Goal: Communication & Community: Answer question/provide support

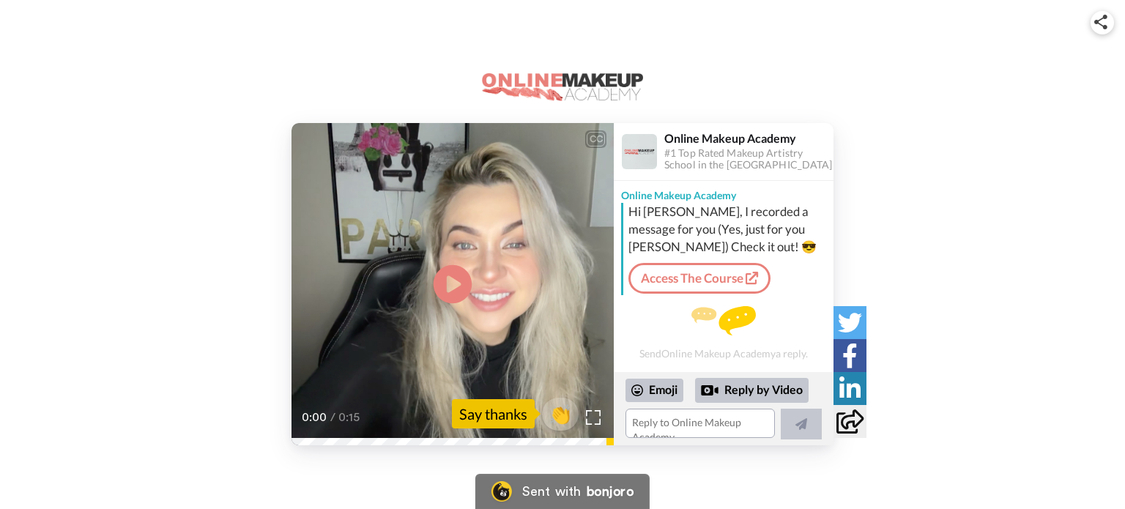
click at [463, 286] on icon at bounding box center [453, 284] width 39 height 39
click at [557, 413] on span "👏" at bounding box center [561, 413] width 46 height 29
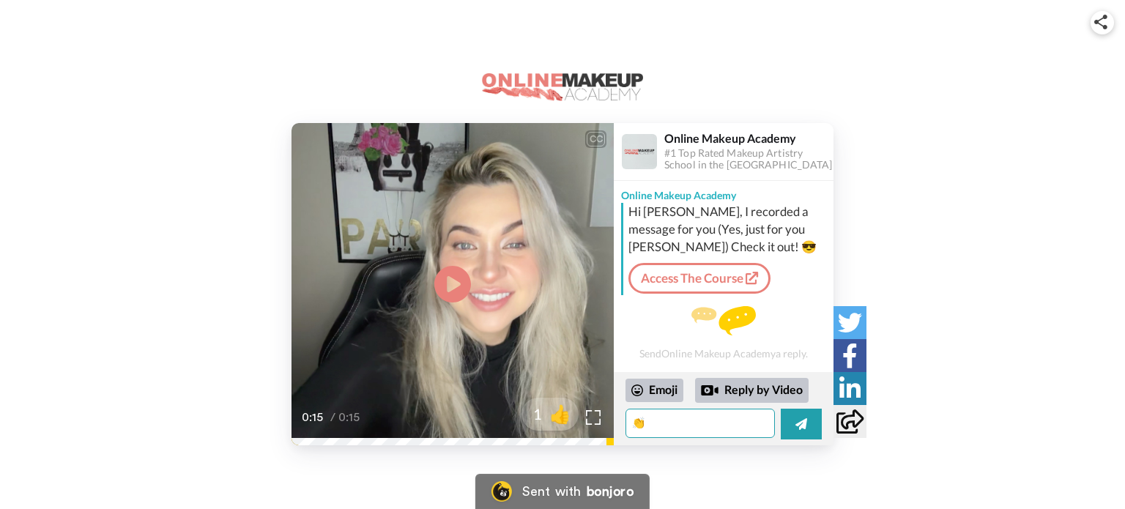
click at [651, 419] on textarea "👏" at bounding box center [700, 423] width 149 height 29
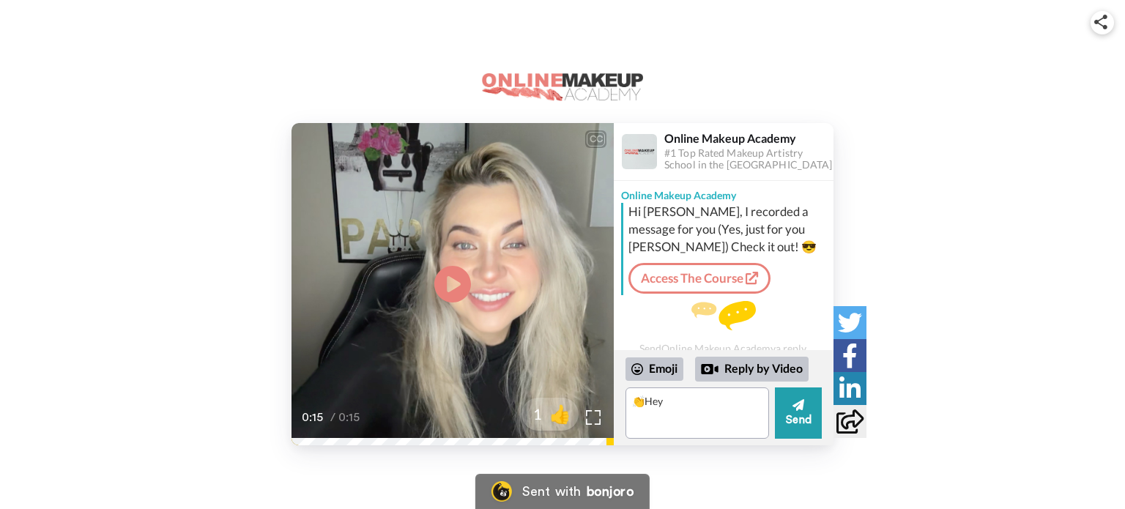
click at [485, 310] on video at bounding box center [453, 284] width 322 height 322
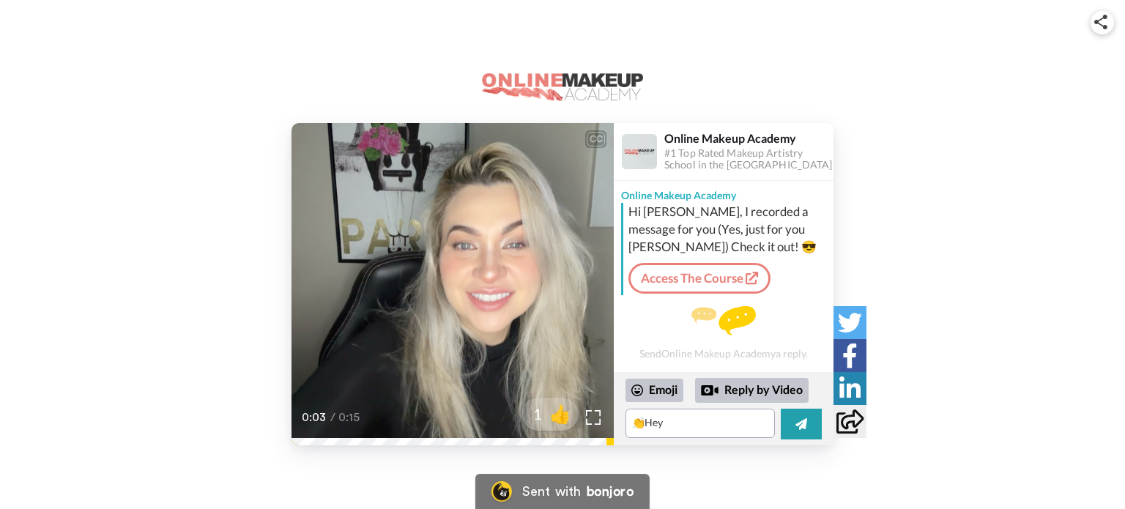
click at [536, 304] on video at bounding box center [453, 284] width 322 height 322
click at [680, 420] on textarea "👏Hey" at bounding box center [700, 423] width 149 height 29
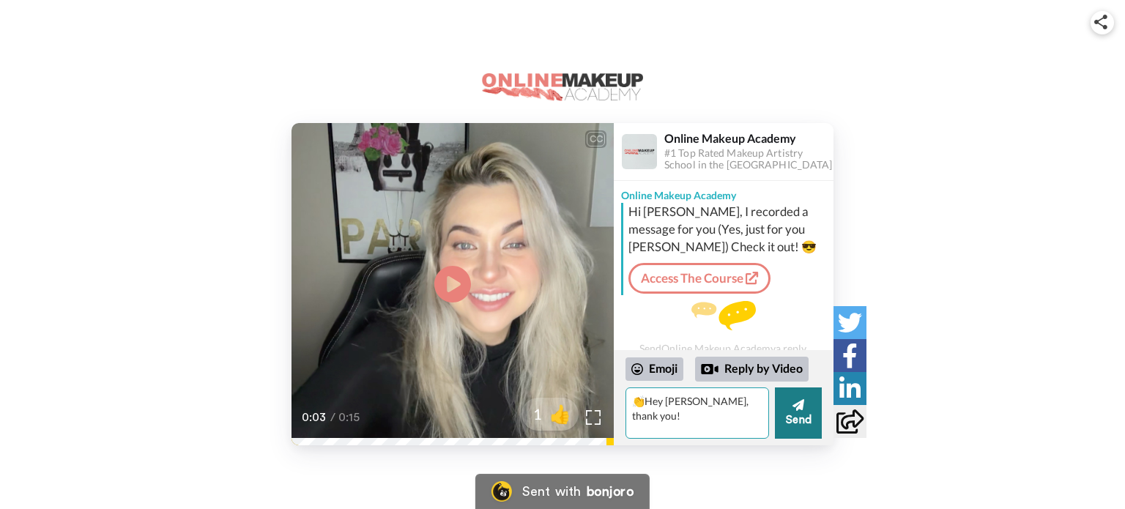
type textarea "👏Hey [PERSON_NAME], thank you!"
click at [794, 399] on icon at bounding box center [799, 405] width 12 height 15
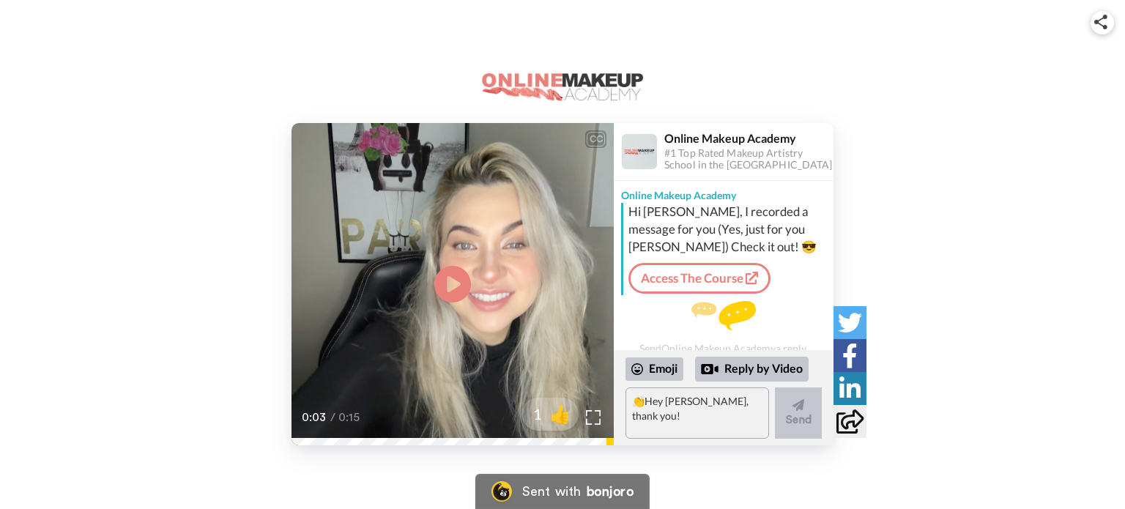
scroll to position [39, 0]
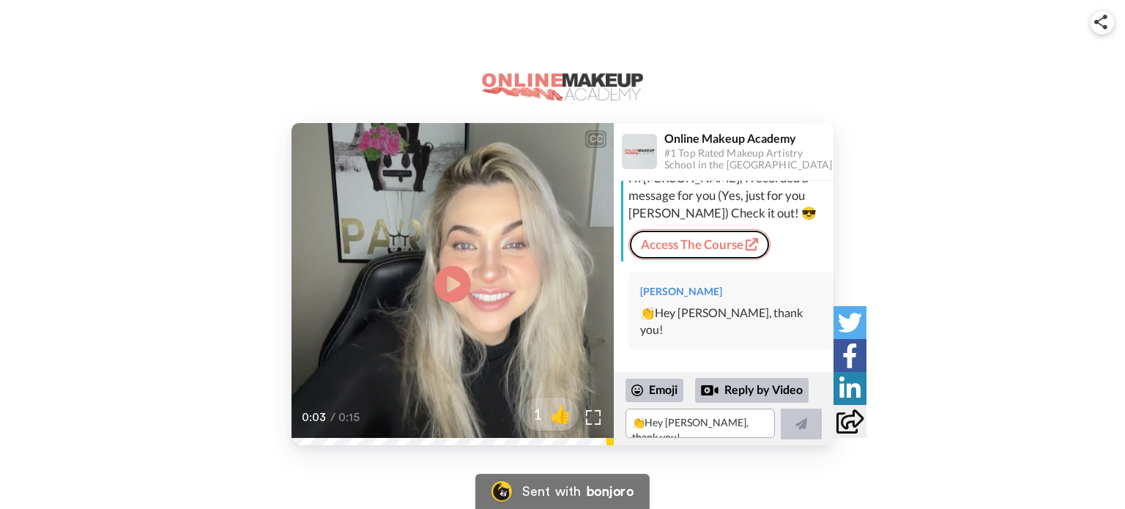
click at [724, 236] on div "Hi [PERSON_NAME], I recorded a message for you (Yes, just for you [PERSON_NAME]…" at bounding box center [725, 215] width 209 height 92
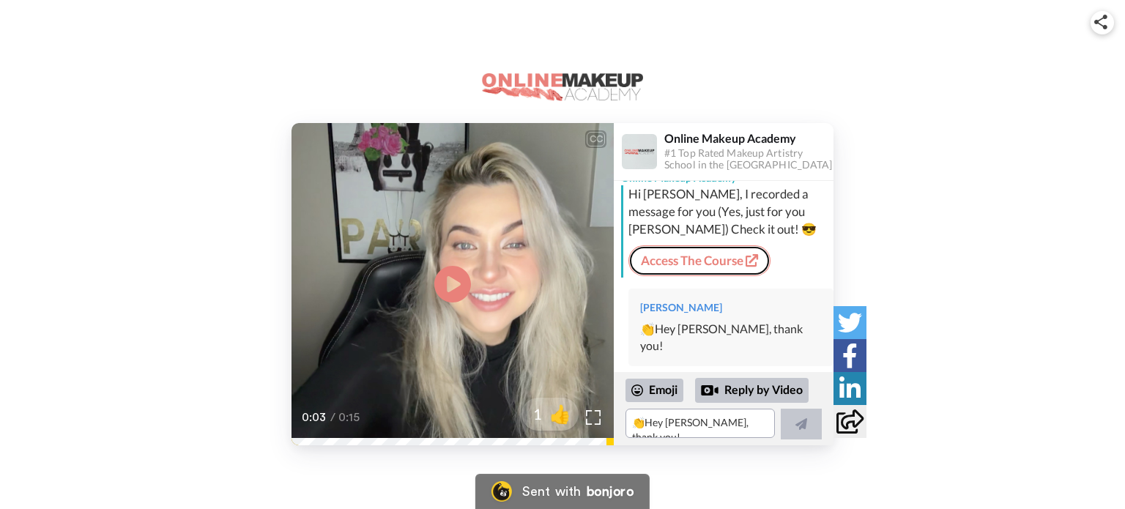
scroll to position [17, 0]
click at [726, 265] on link "Access The Course" at bounding box center [700, 261] width 142 height 31
click at [689, 257] on link "Access The Course" at bounding box center [700, 261] width 142 height 31
